Goal: Task Accomplishment & Management: Use online tool/utility

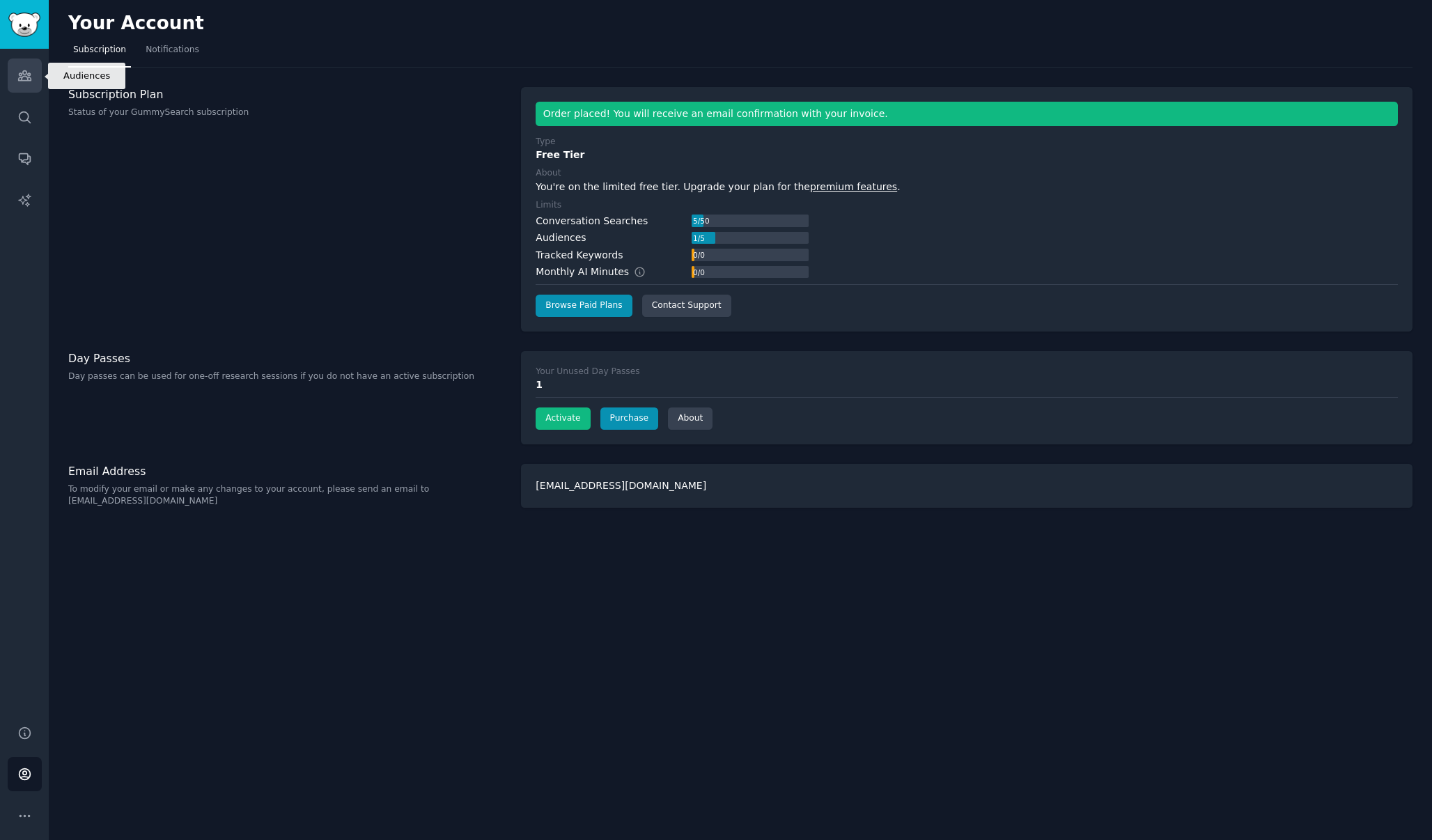
click at [31, 74] on icon "Sidebar" at bounding box center [25, 75] width 15 height 15
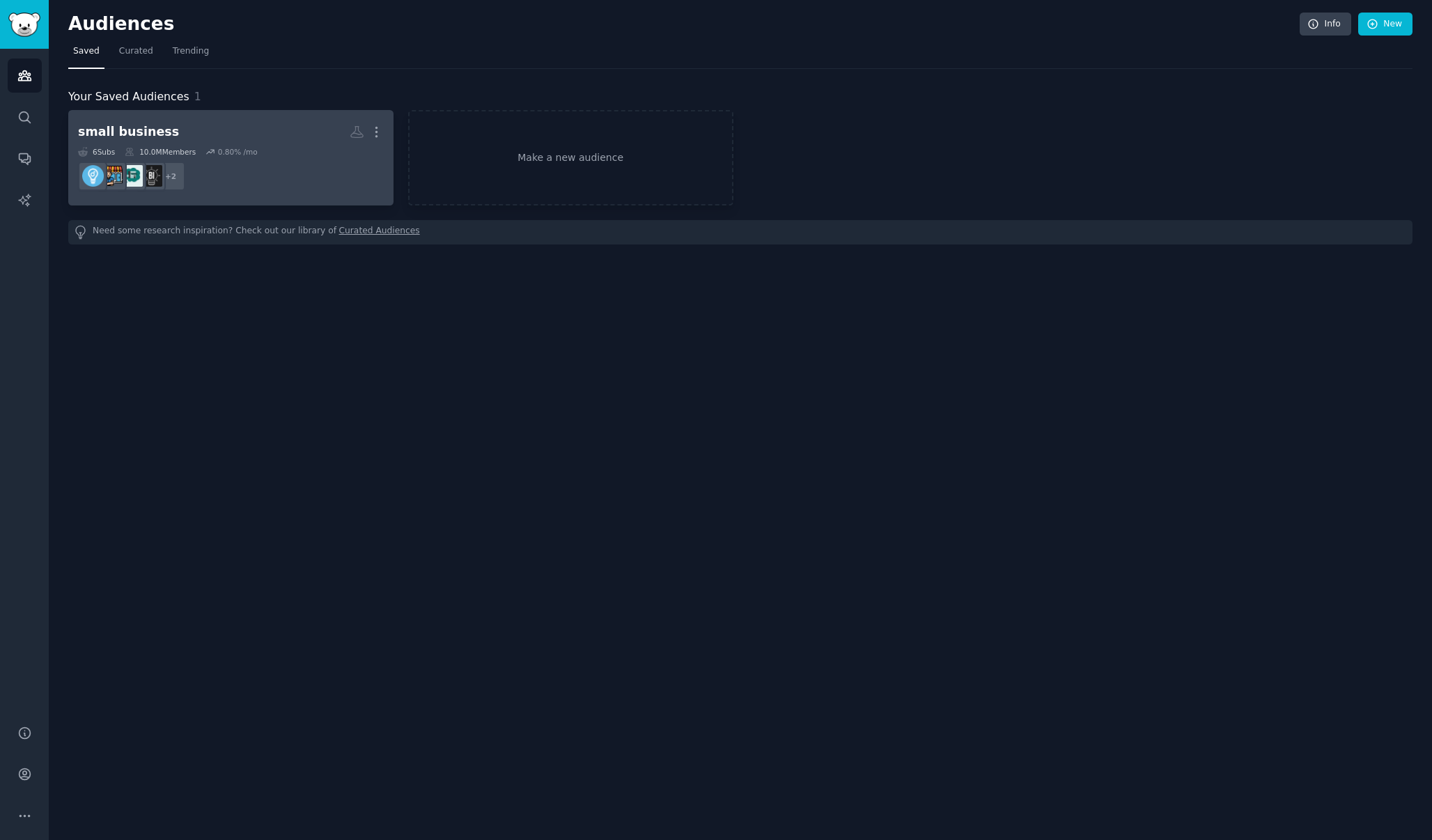
click at [309, 157] on dd "+ 2" at bounding box center [231, 176] width 306 height 39
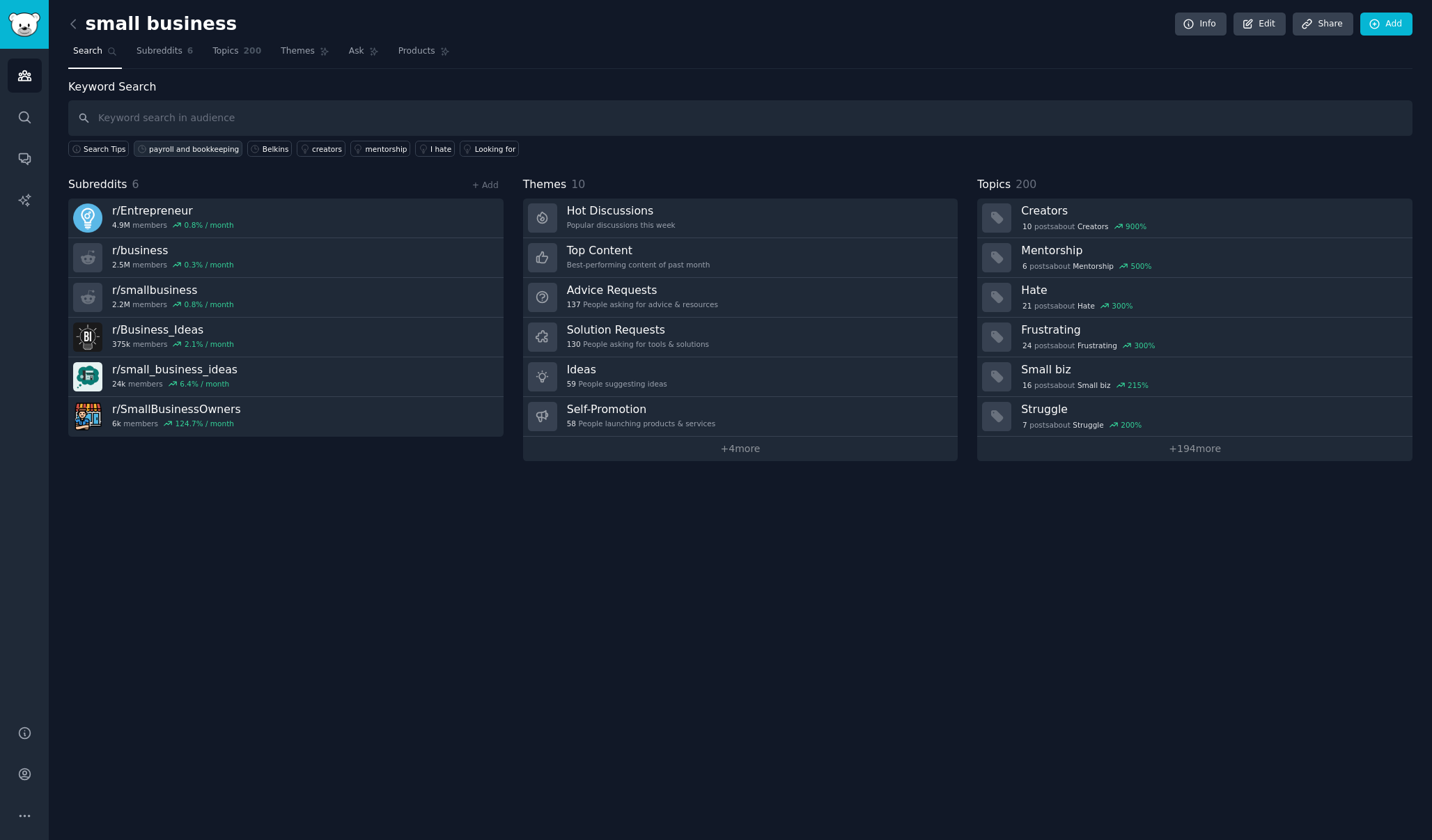
click at [222, 149] on div "payroll and bookkeeping" at bounding box center [194, 149] width 89 height 10
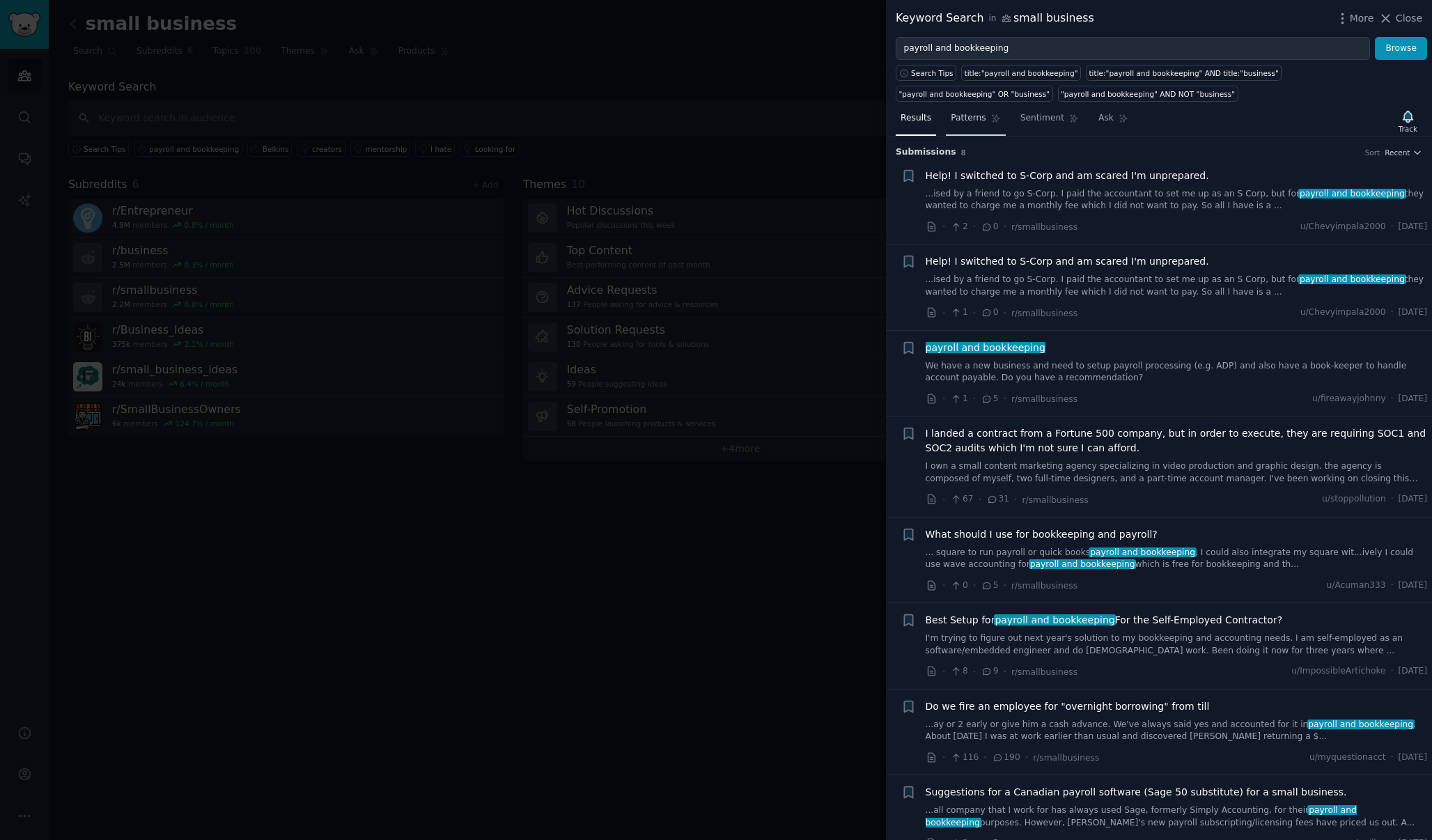
click at [977, 122] on span "Patterns" at bounding box center [968, 118] width 34 height 12
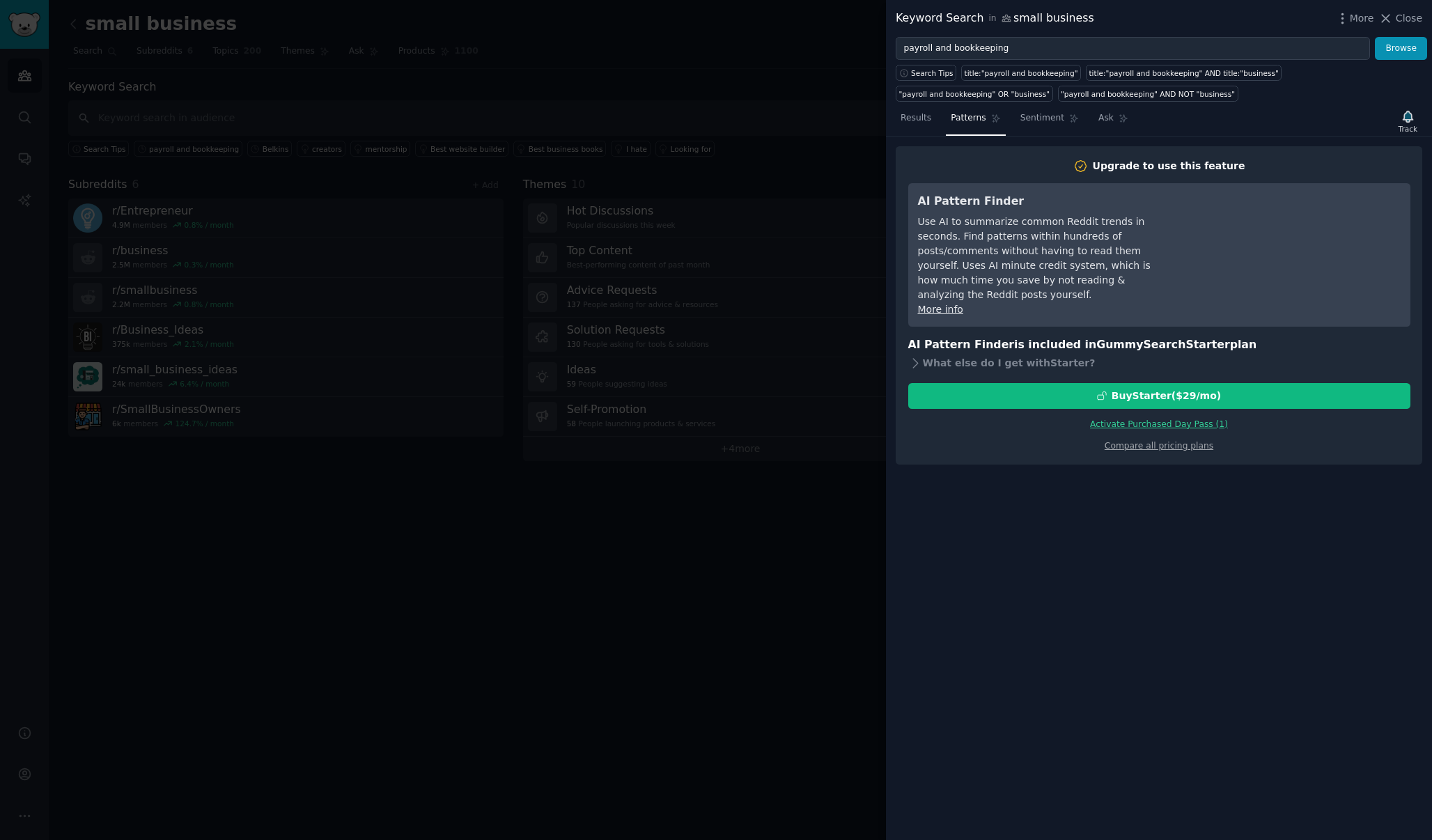
click at [1222, 419] on link "Activate Purchased Day Pass ( 1 )" at bounding box center [1159, 424] width 138 height 10
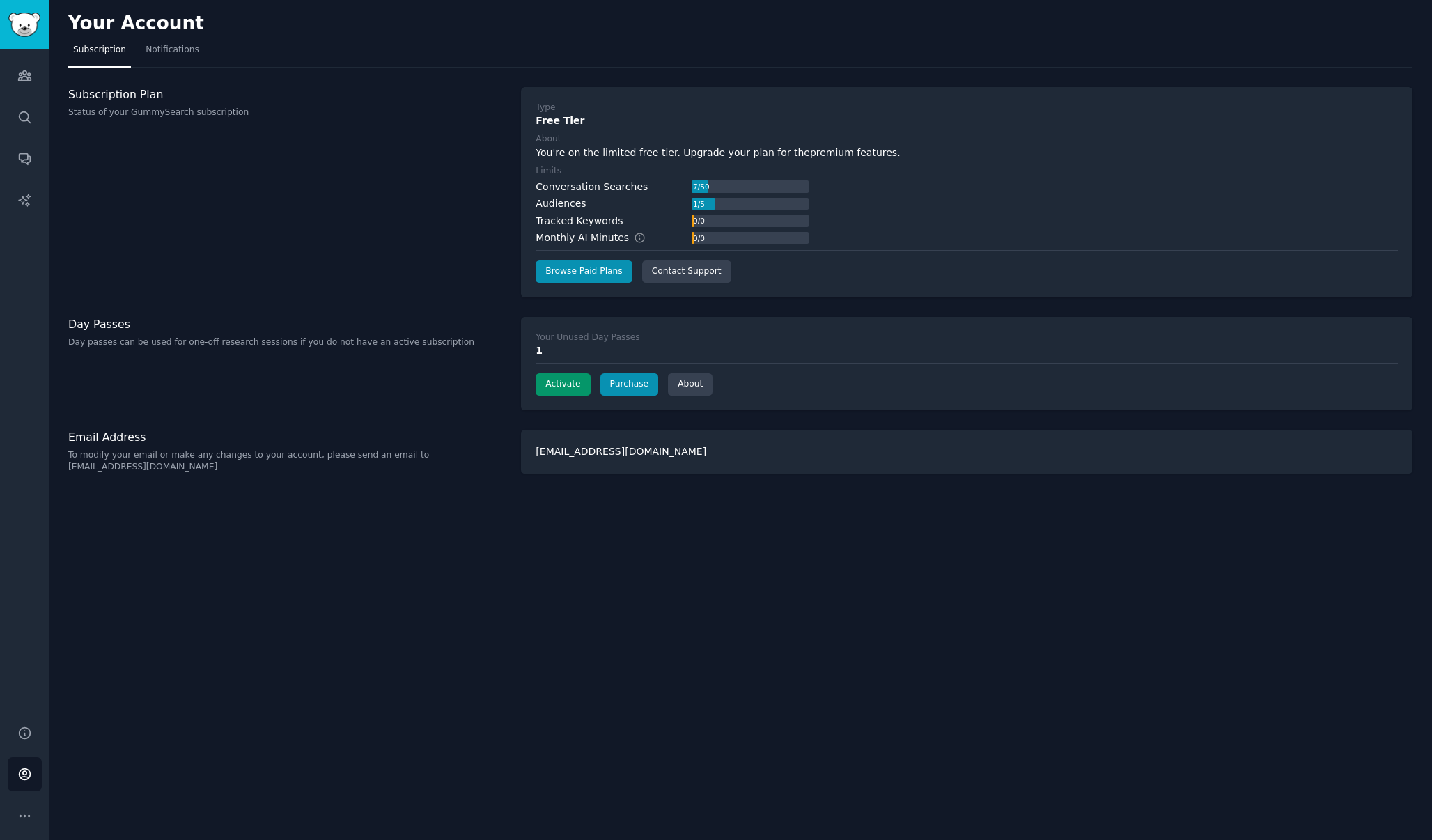
click at [565, 385] on button "Activate" at bounding box center [563, 384] width 54 height 22
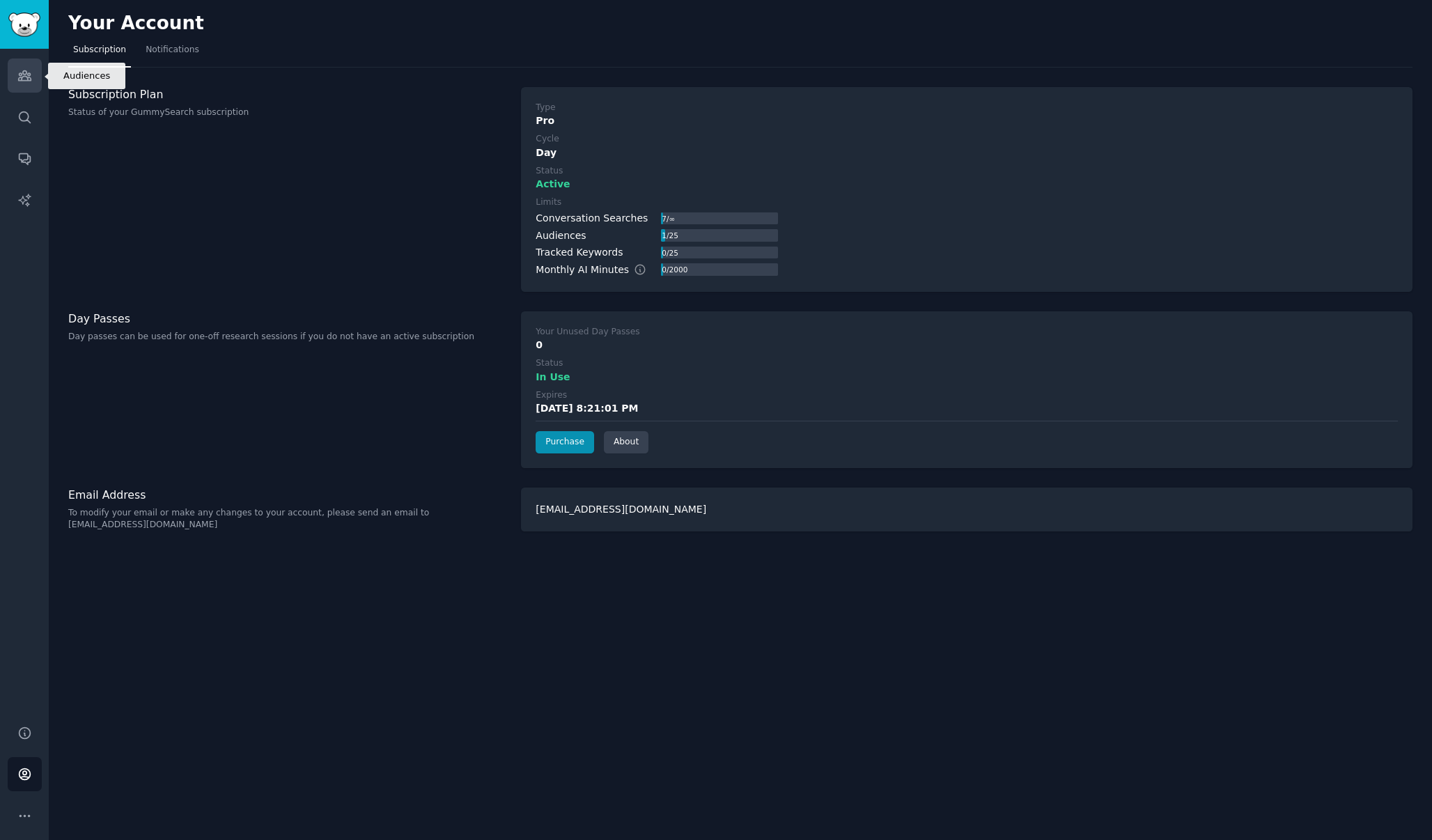
click at [30, 76] on icon "Sidebar" at bounding box center [25, 75] width 15 height 15
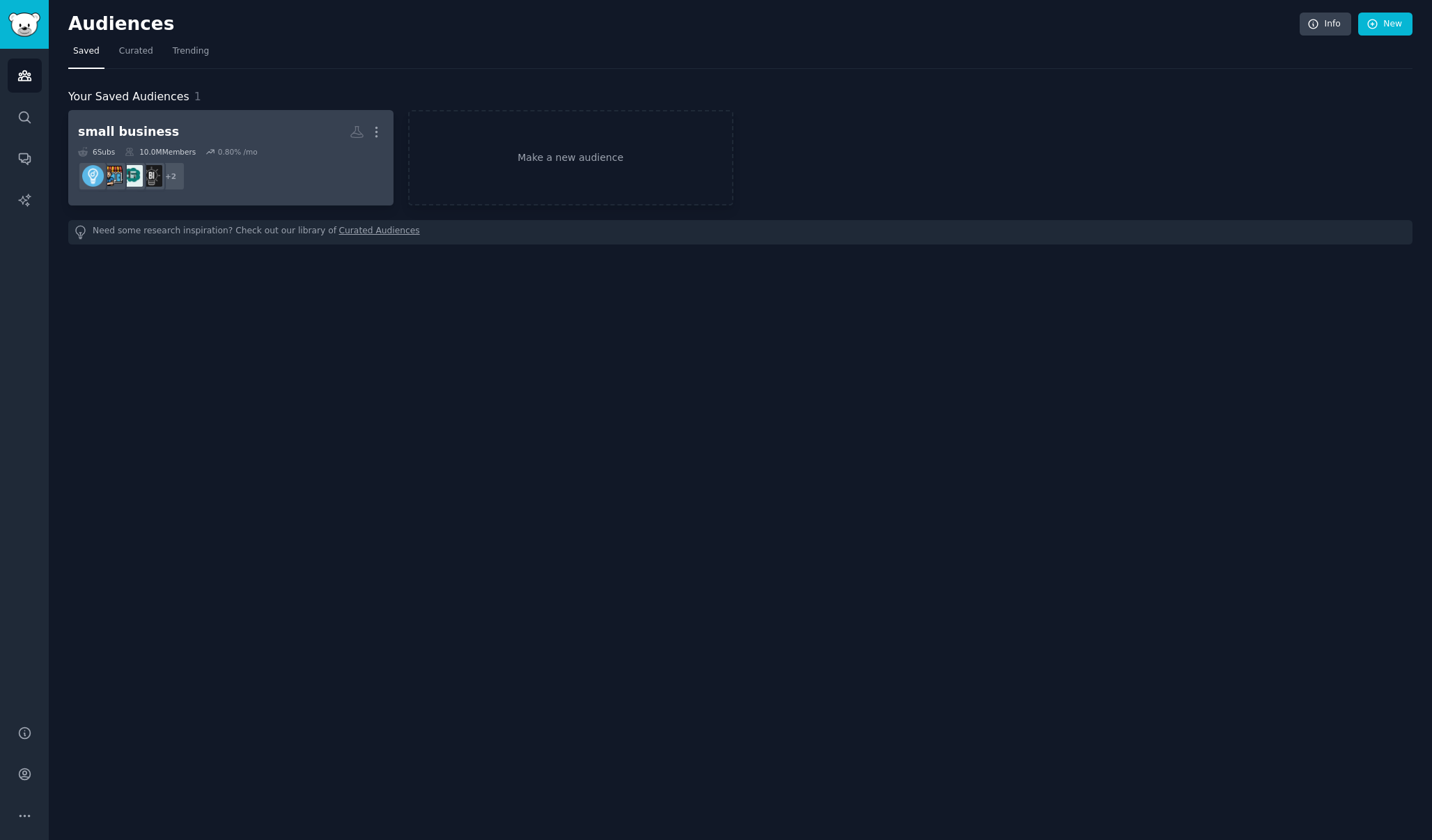
click at [224, 134] on h2 "small business More" at bounding box center [231, 132] width 306 height 25
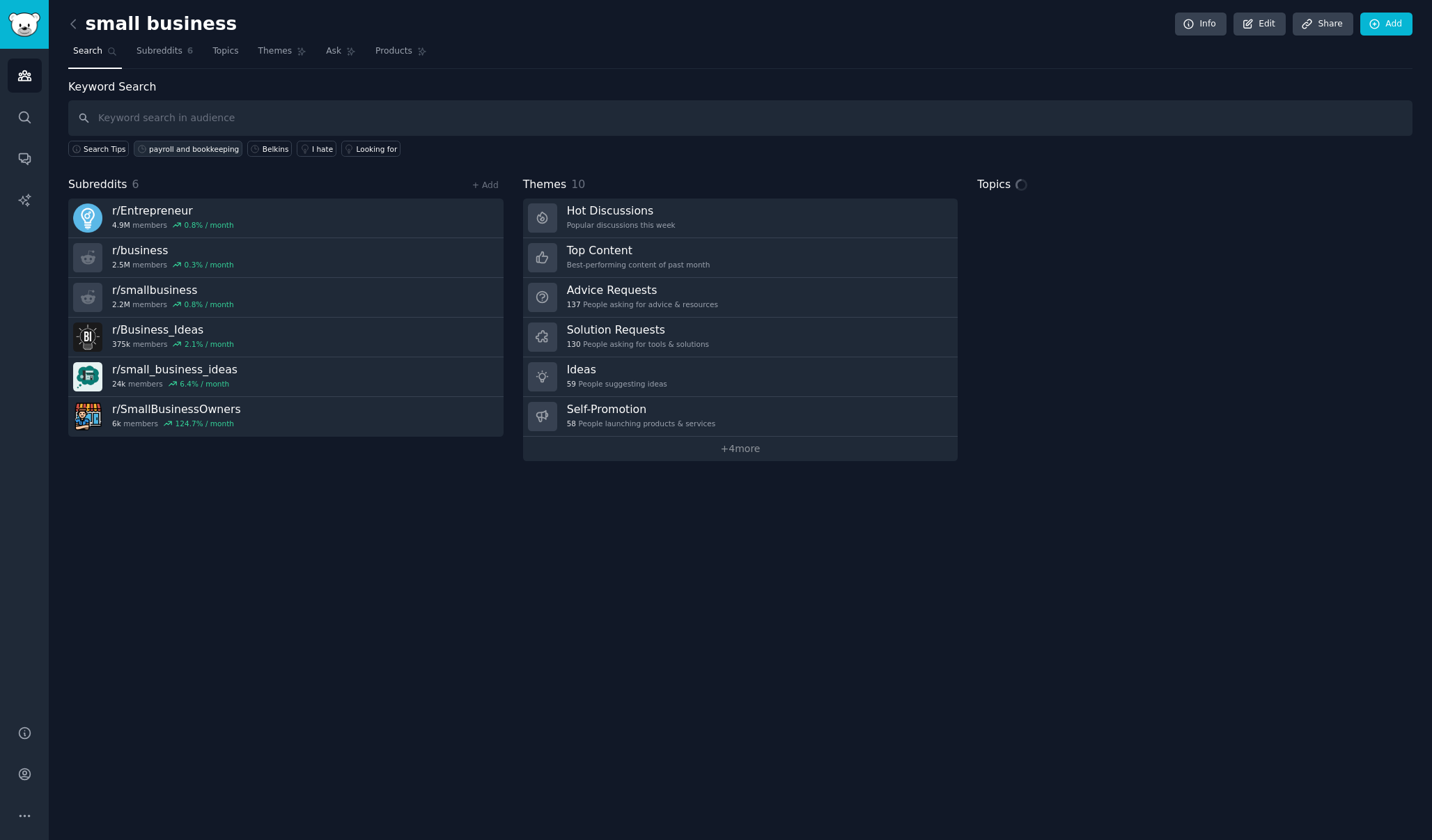
click at [204, 150] on div "payroll and bookkeeping" at bounding box center [194, 149] width 89 height 10
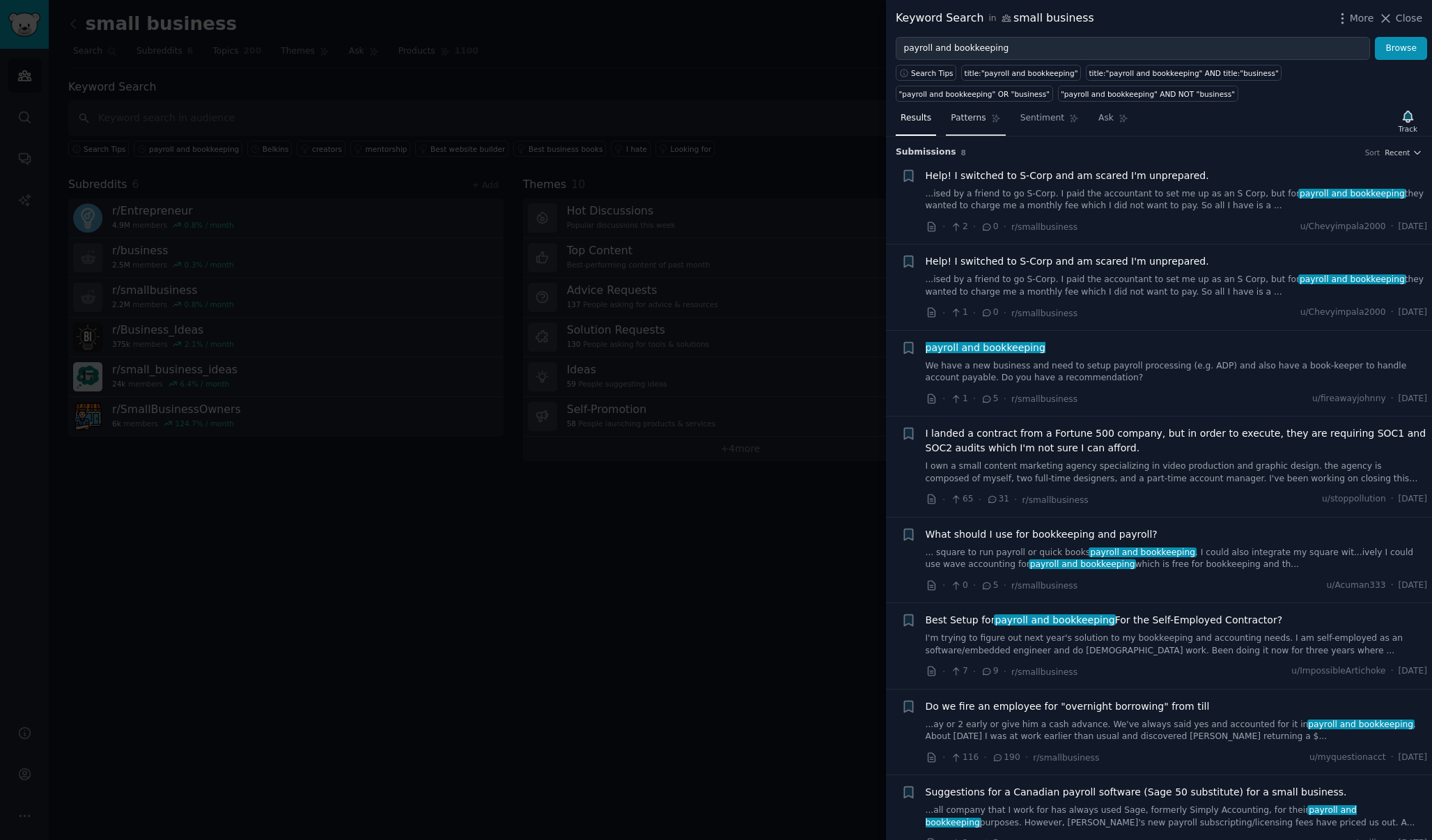
click at [984, 116] on span "Patterns" at bounding box center [968, 118] width 34 height 12
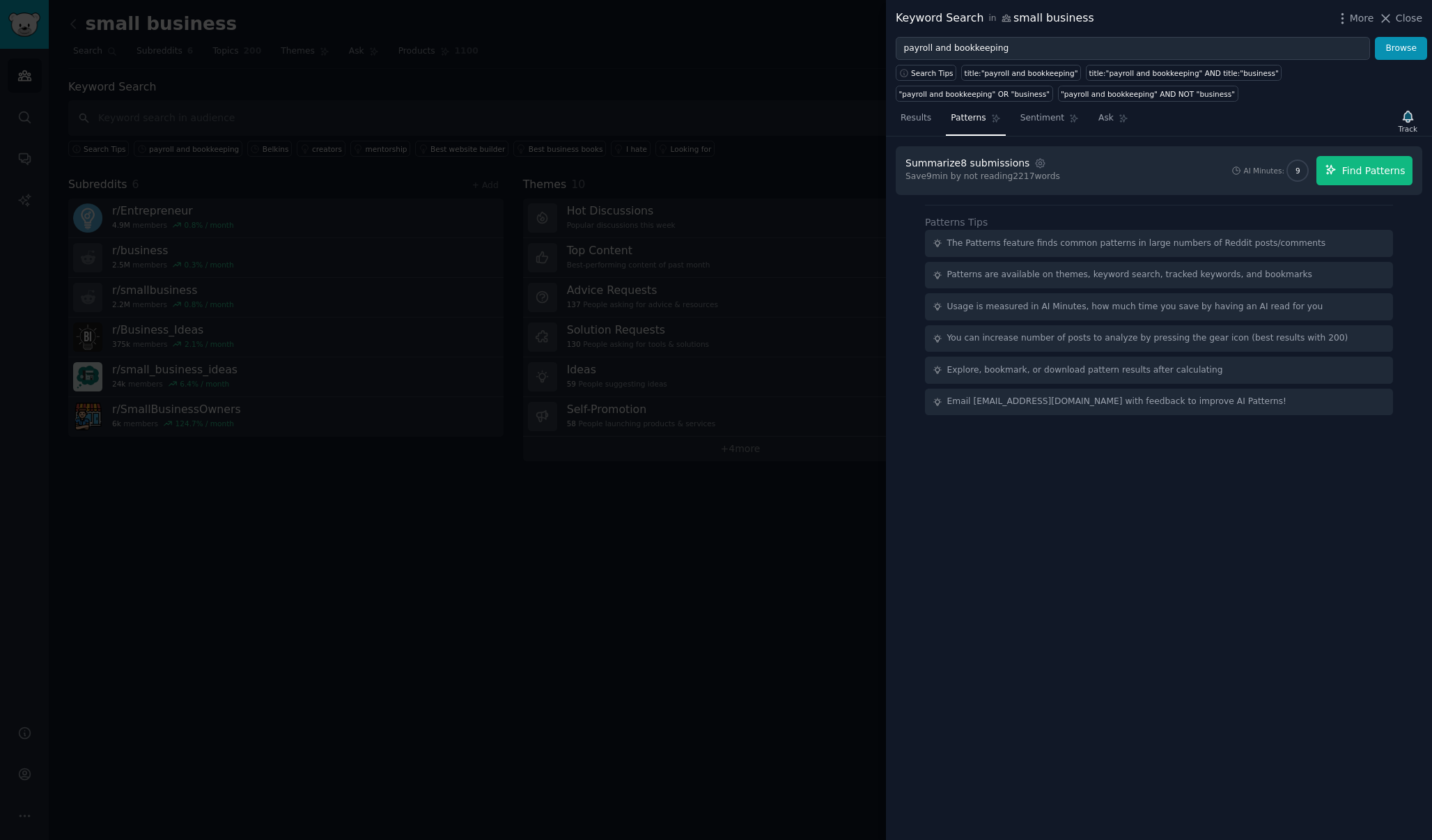
click at [1341, 171] on button "Find Patterns" at bounding box center [1364, 171] width 96 height 30
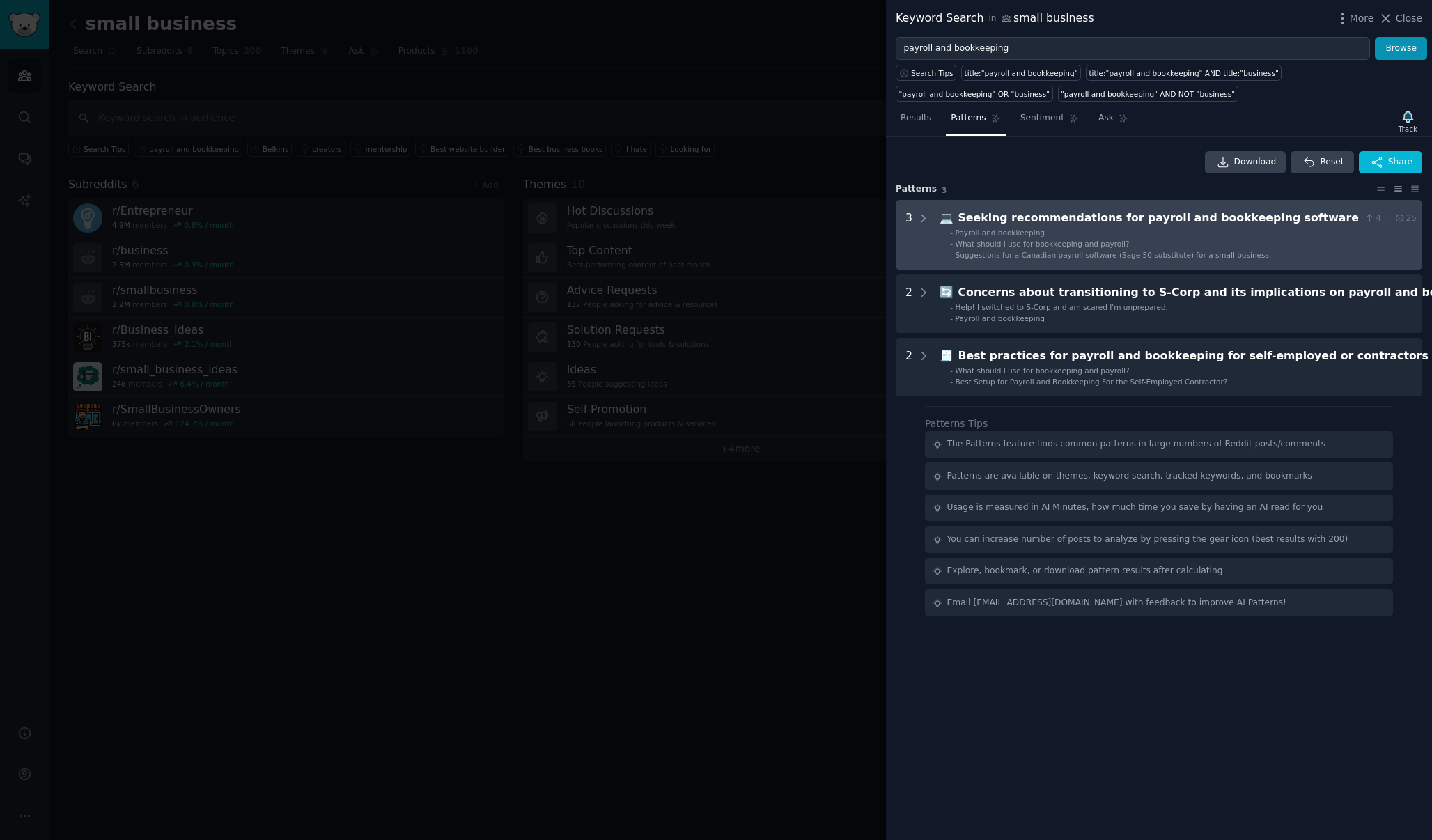
click at [1220, 237] on ul "- Payroll and bookkeeping - What should I use for bookkeeping and payroll? - Su…" at bounding box center [1178, 244] width 477 height 32
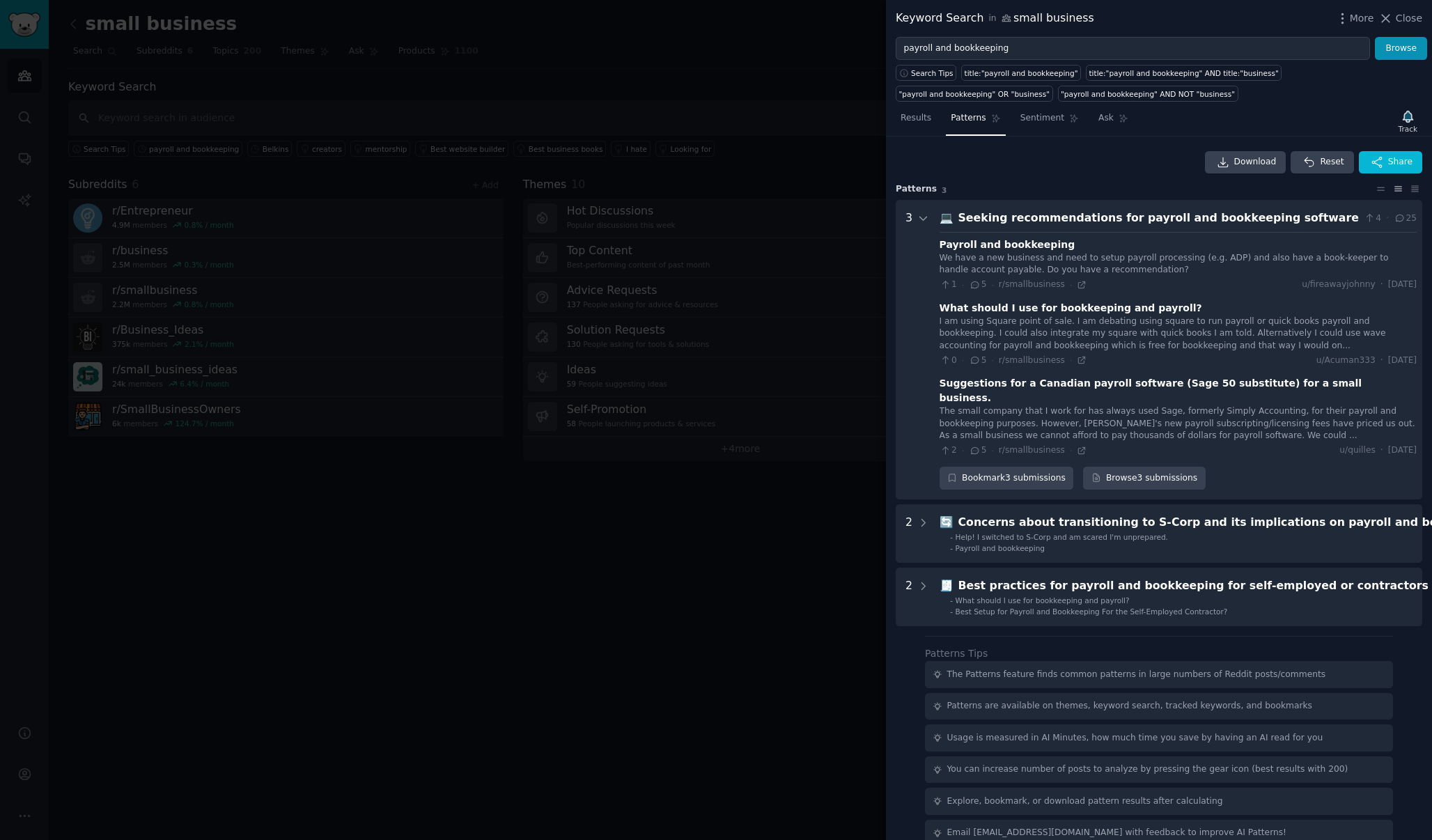
scroll to position [7, 0]
